Goal: Transaction & Acquisition: Purchase product/service

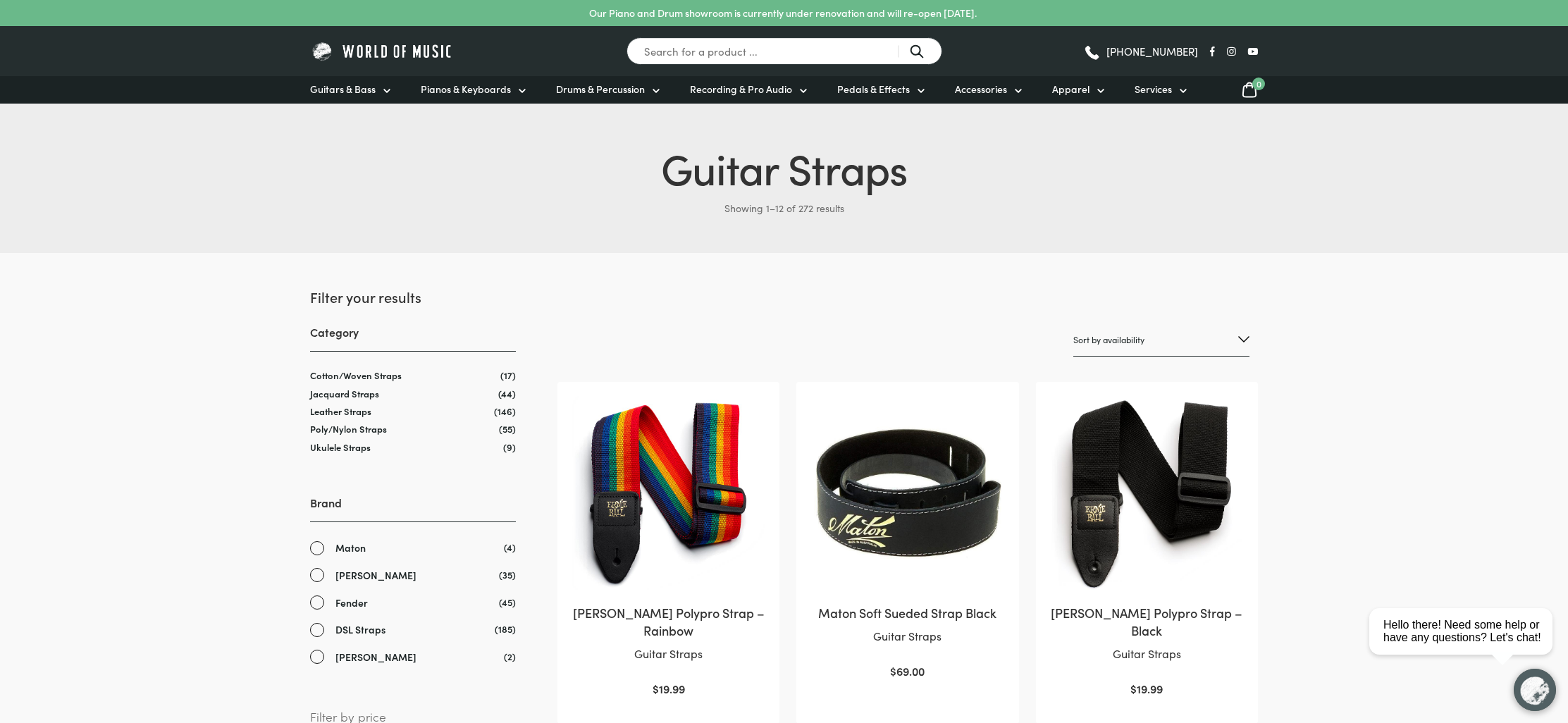
scroll to position [1, 0]
click at [318, 596] on link "Fender" at bounding box center [413, 602] width 206 height 16
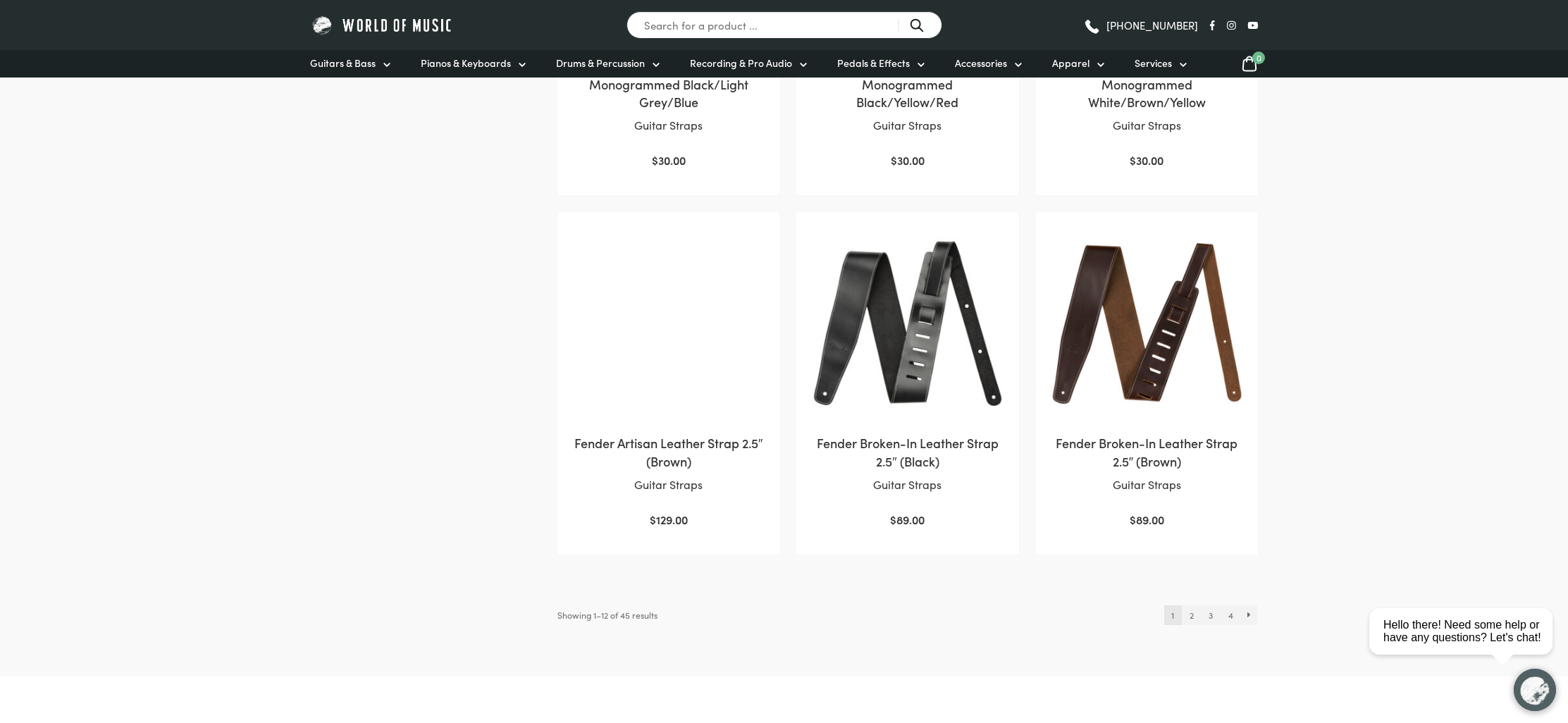
scroll to position [1317, 0]
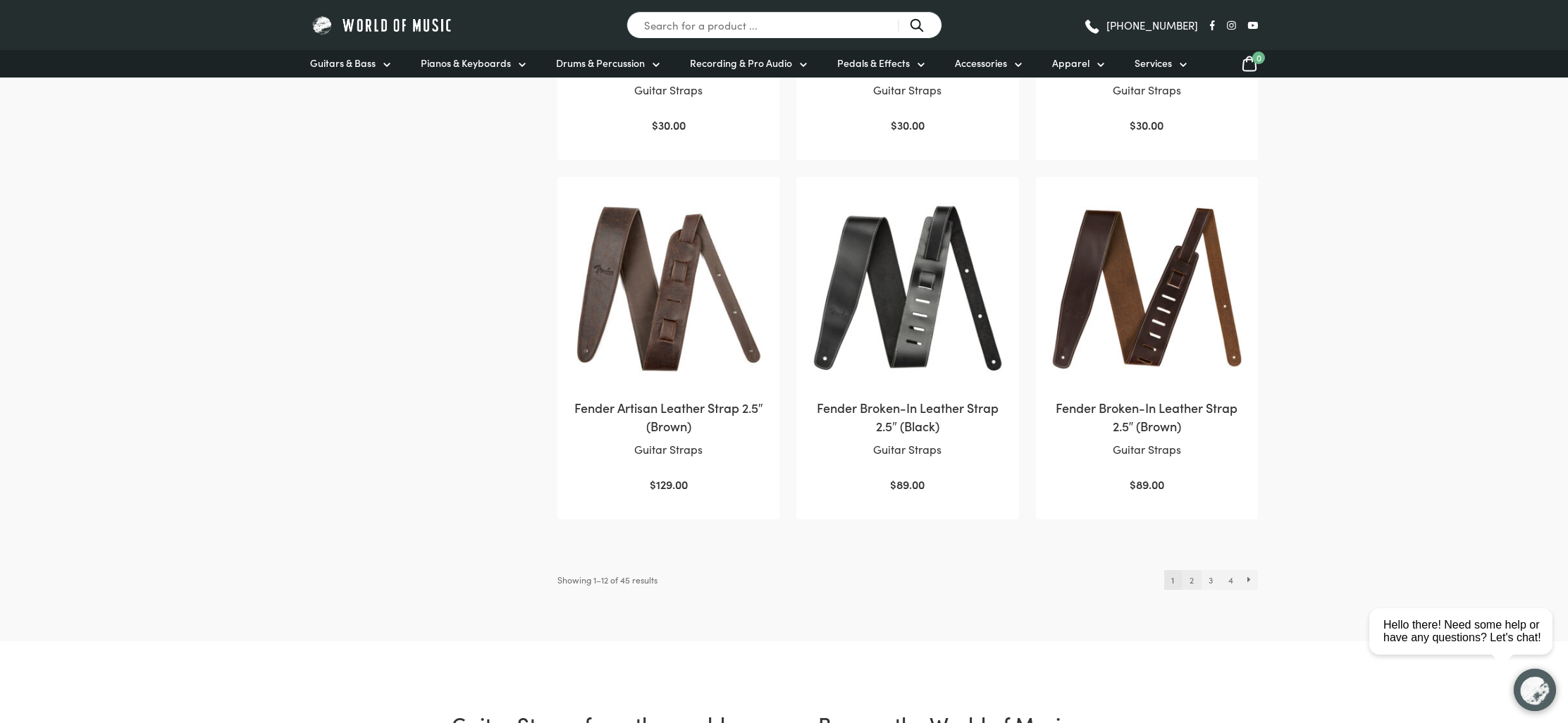
click at [1184, 577] on link "2" at bounding box center [1191, 580] width 19 height 20
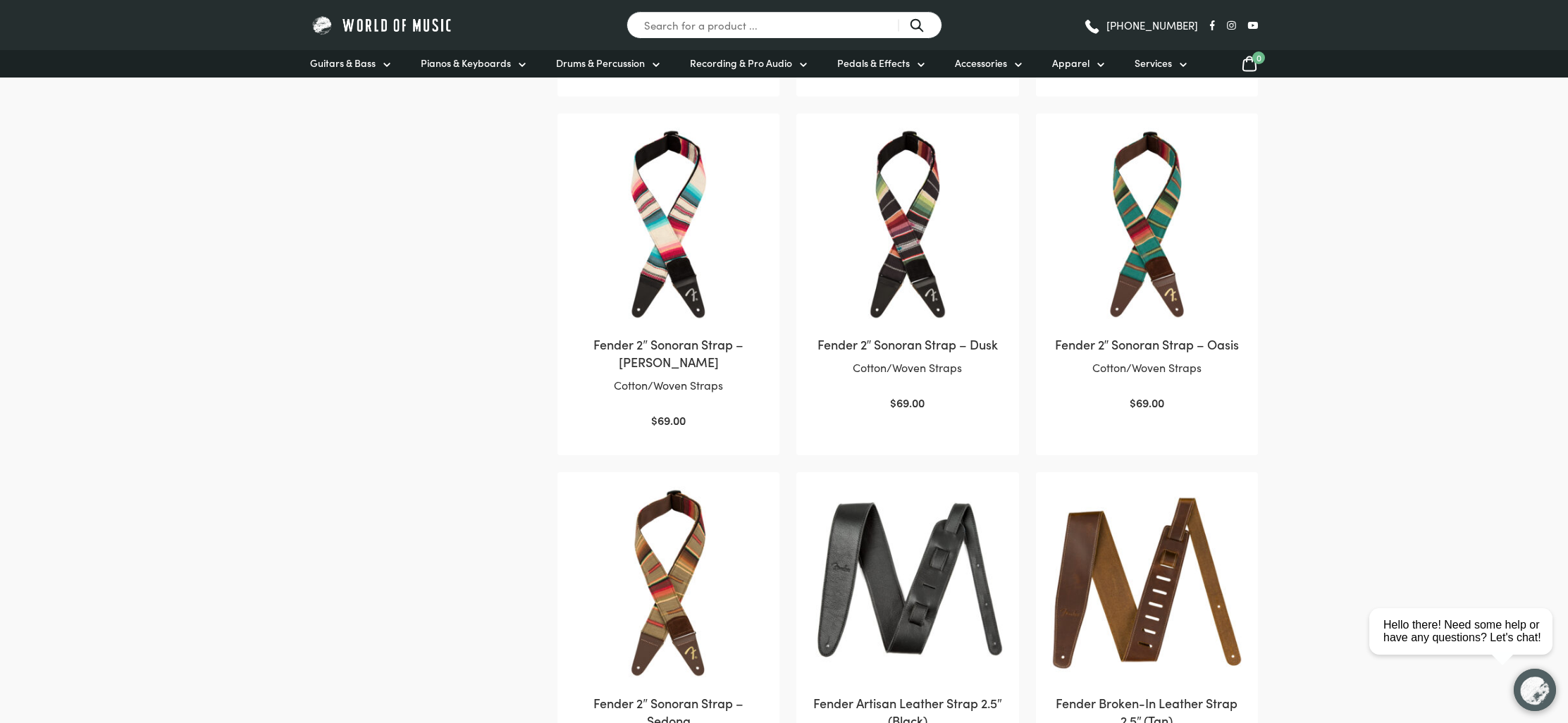
scroll to position [1467, 0]
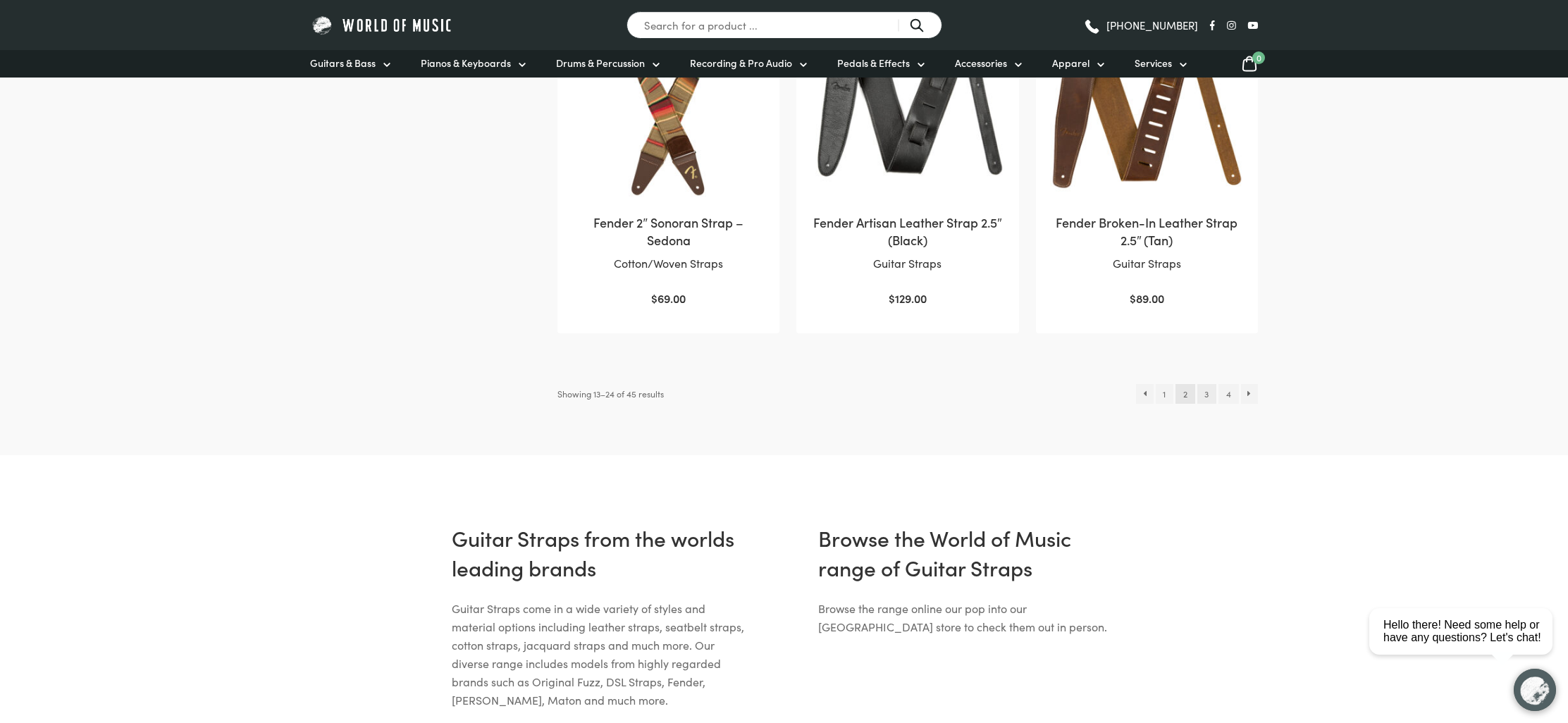
click at [1202, 384] on link "3" at bounding box center [1206, 394] width 19 height 20
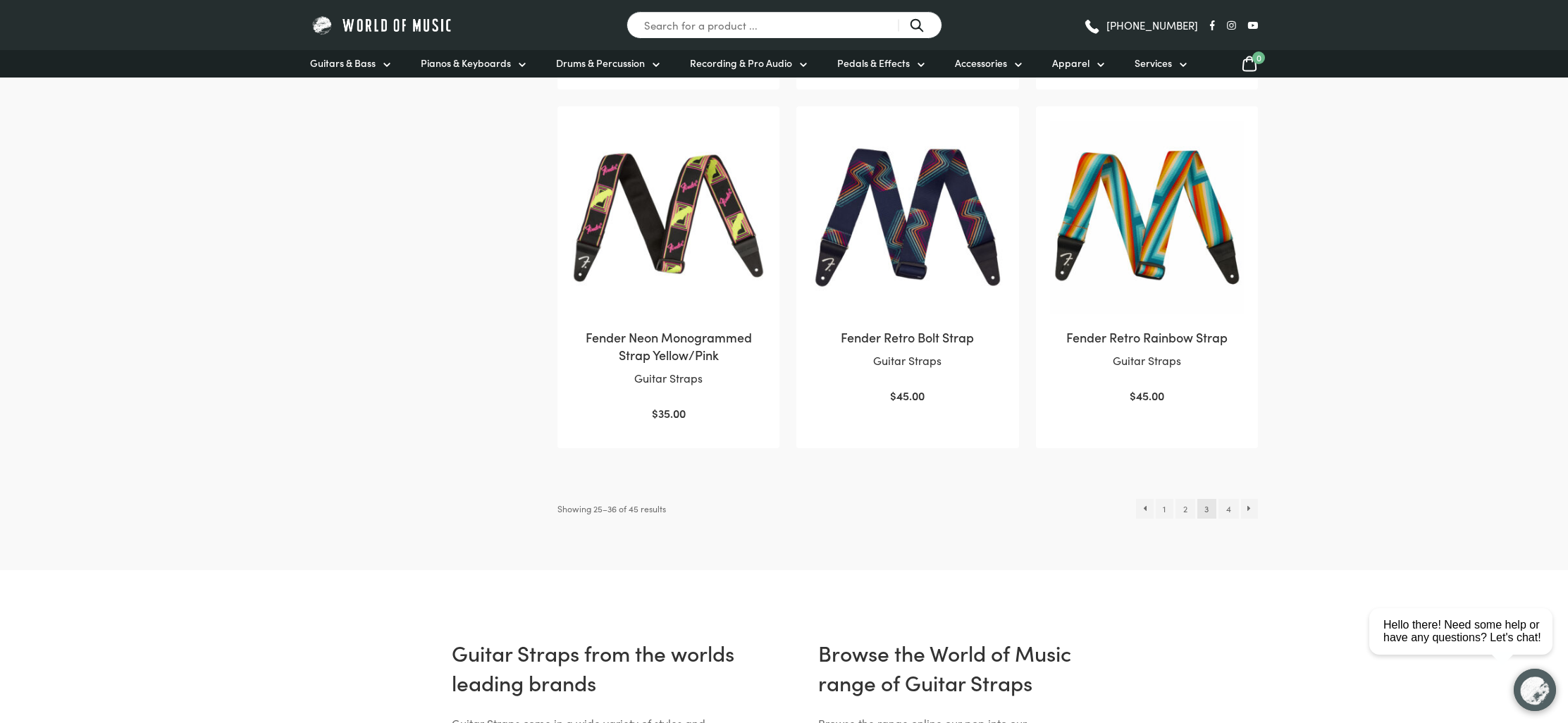
scroll to position [1451, 0]
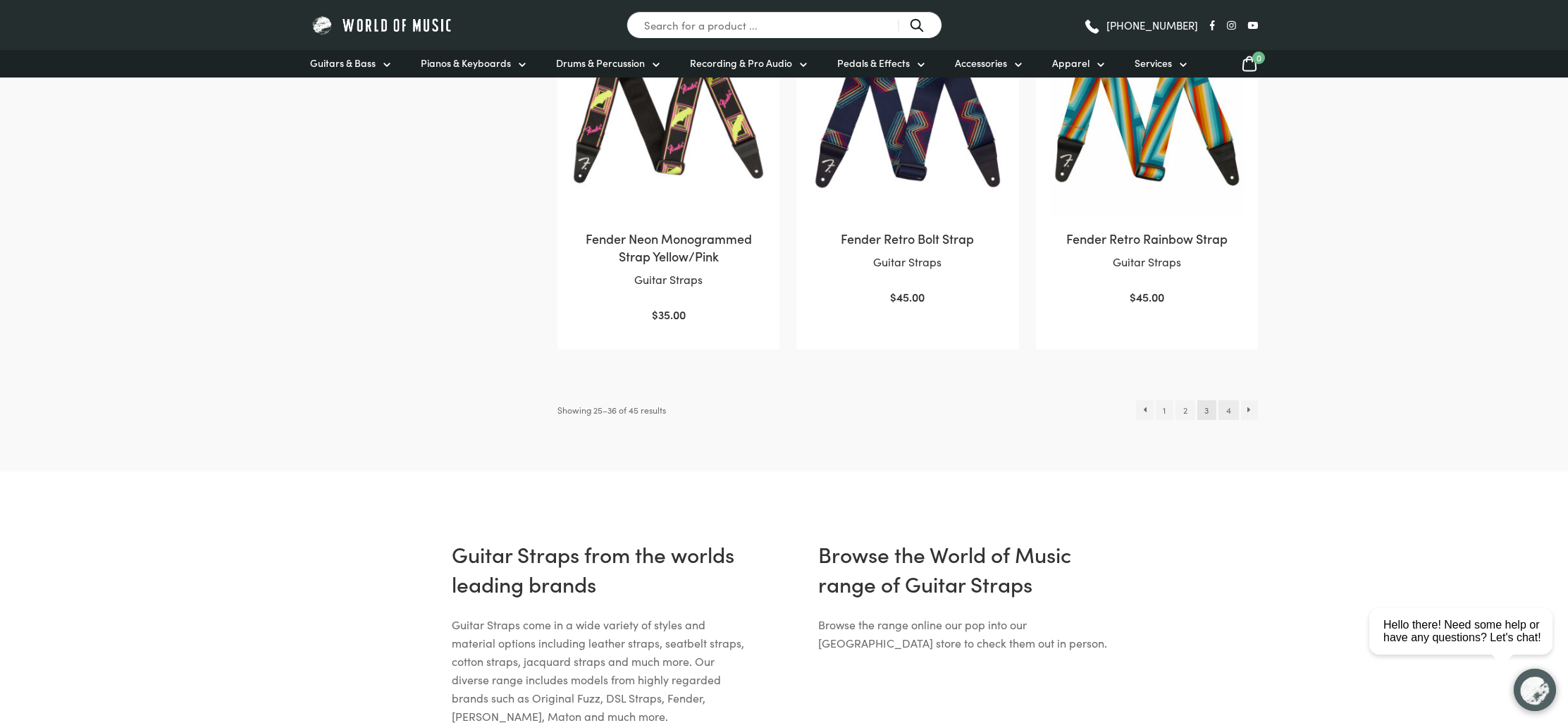
click at [1229, 406] on link "4" at bounding box center [1228, 410] width 20 height 20
